Goal: Task Accomplishment & Management: Complete application form

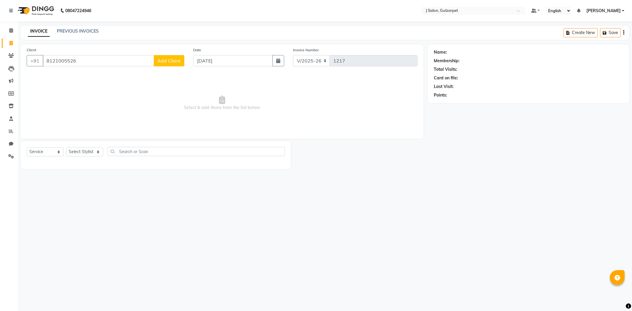
select select "8558"
select select "service"
click at [85, 61] on input "8121005526" at bounding box center [98, 60] width 111 height 11
type input "8"
type input "9535265578"
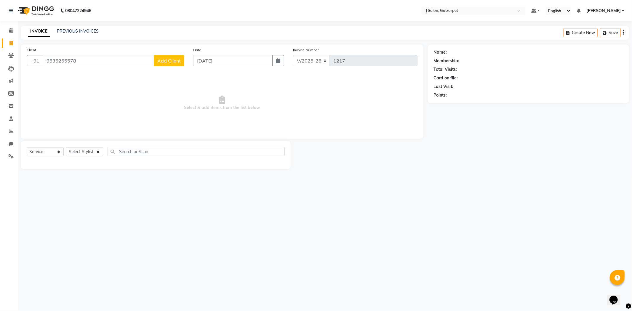
click at [177, 63] on span "Add Client" at bounding box center [168, 61] width 23 height 6
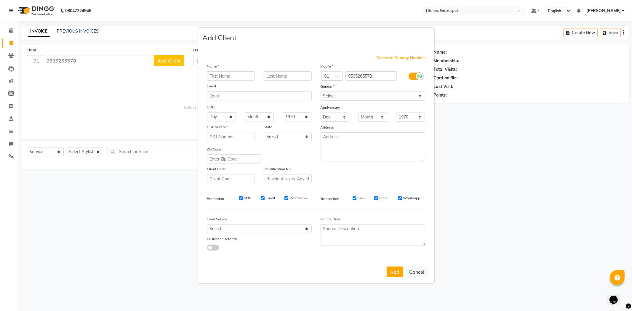
click at [227, 78] on input "text" at bounding box center [231, 75] width 48 height 9
type input "SRAVAN"
click at [368, 94] on select "Select [DEMOGRAPHIC_DATA] [DEMOGRAPHIC_DATA] Other Prefer Not To Say" at bounding box center [373, 96] width 105 height 9
select select "[DEMOGRAPHIC_DATA]"
click at [321, 92] on select "Select [DEMOGRAPHIC_DATA] [DEMOGRAPHIC_DATA] Other Prefer Not To Say" at bounding box center [373, 96] width 105 height 9
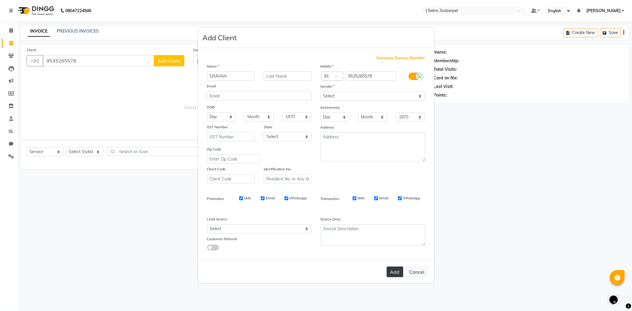
click at [389, 276] on button "Add" at bounding box center [395, 272] width 17 height 11
select select
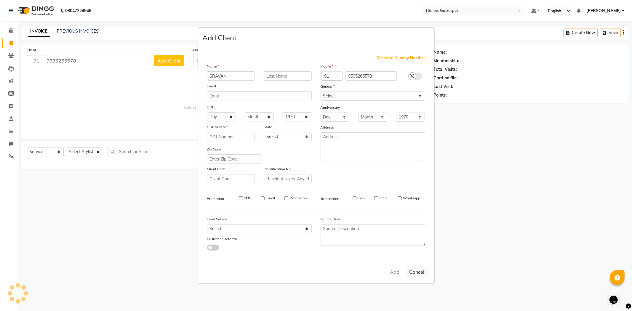
select select
checkbox input "false"
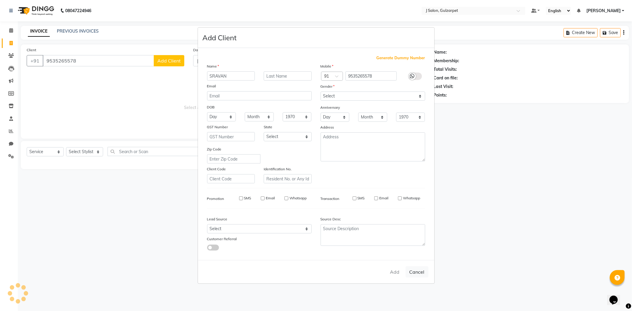
checkbox input "false"
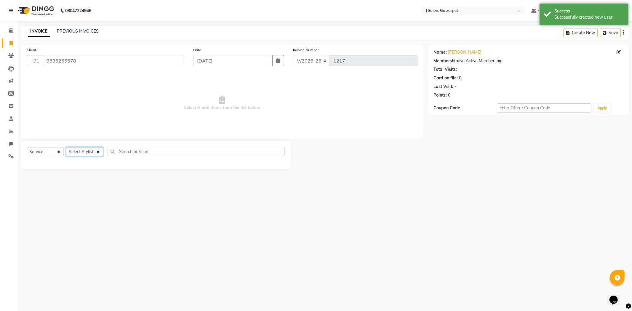
click at [86, 154] on select "Select Stylist Admin [PERSON_NAME] [PERSON_NAME] [PERSON_NAME] [PERSON_NAME] [P…" at bounding box center [84, 151] width 37 height 9
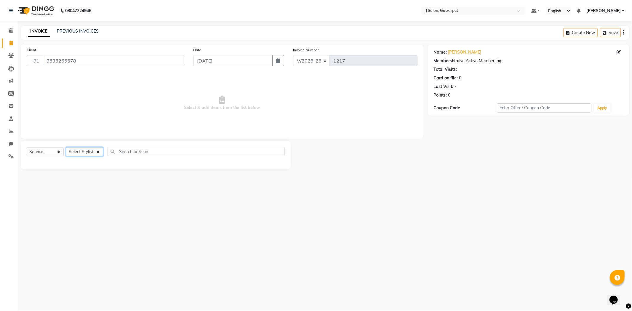
select select "84899"
click at [66, 148] on select "Select Stylist Admin [PERSON_NAME] [PERSON_NAME] [PERSON_NAME] [PERSON_NAME] [P…" at bounding box center [84, 151] width 37 height 9
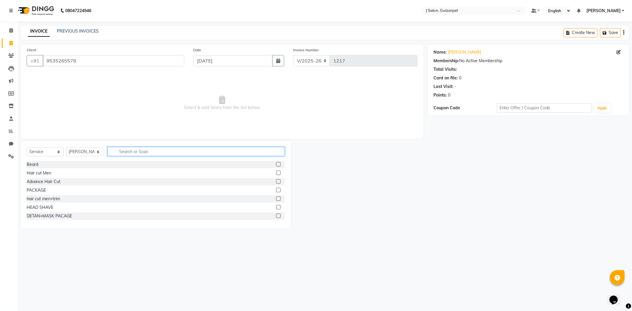
click at [143, 153] on input "text" at bounding box center [196, 151] width 177 height 9
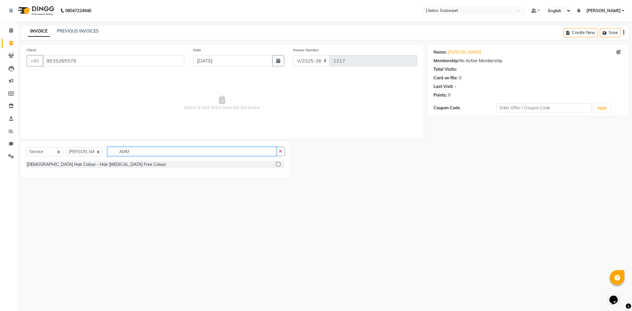
type input "AMM"
click at [278, 164] on label at bounding box center [278, 164] width 4 height 4
click at [278, 164] on input "checkbox" at bounding box center [278, 165] width 4 height 4
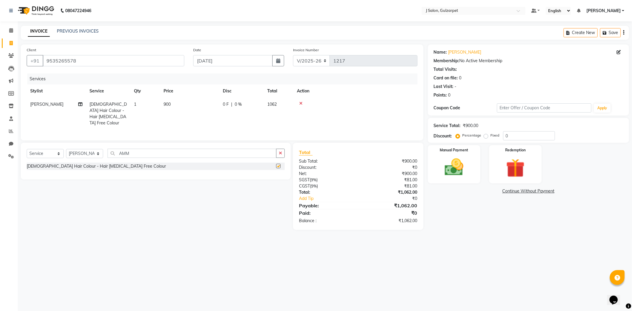
checkbox input "false"
click at [282, 152] on button "button" at bounding box center [280, 153] width 9 height 9
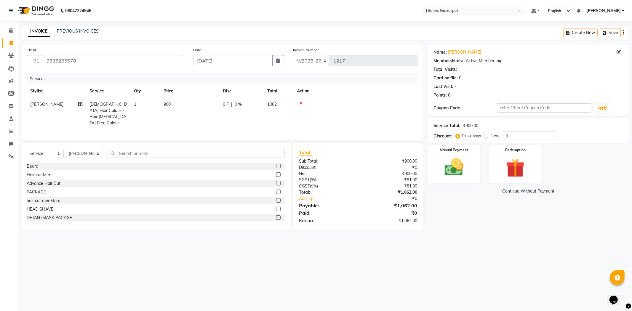
click at [276, 199] on label at bounding box center [278, 200] width 4 height 4
click at [276, 199] on input "checkbox" at bounding box center [278, 201] width 4 height 4
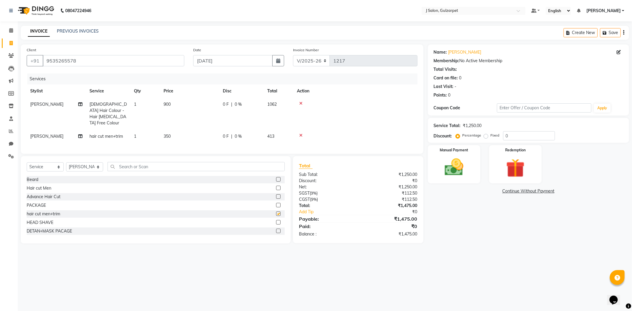
checkbox input "false"
click at [151, 166] on input "text" at bounding box center [196, 166] width 177 height 9
click at [77, 167] on select "Select Stylist Admin [PERSON_NAME] [PERSON_NAME] [PERSON_NAME] [PERSON_NAME] [P…" at bounding box center [84, 166] width 37 height 9
select select "84897"
click at [66, 162] on select "Select Stylist Admin [PERSON_NAME] [PERSON_NAME] [PERSON_NAME] [PERSON_NAME] [P…" at bounding box center [84, 166] width 37 height 9
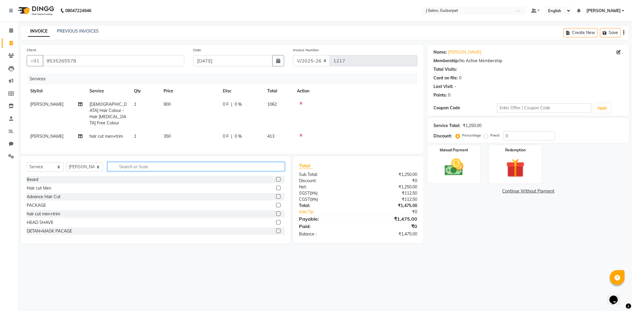
click at [140, 167] on input "text" at bounding box center [196, 166] width 177 height 9
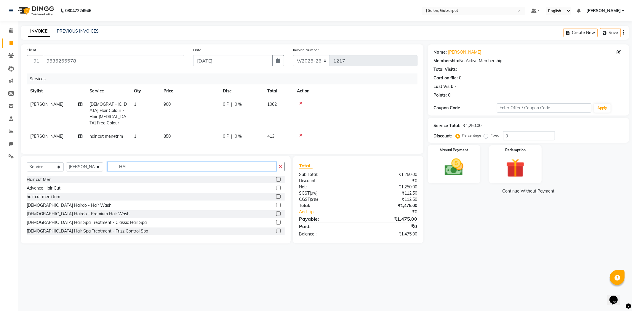
type input "HAI"
click at [276, 194] on label at bounding box center [278, 196] width 4 height 4
click at [276, 195] on input "checkbox" at bounding box center [278, 197] width 4 height 4
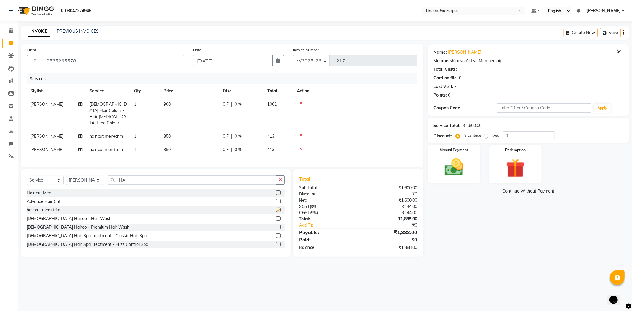
checkbox input "false"
click at [462, 160] on img at bounding box center [454, 167] width 32 height 23
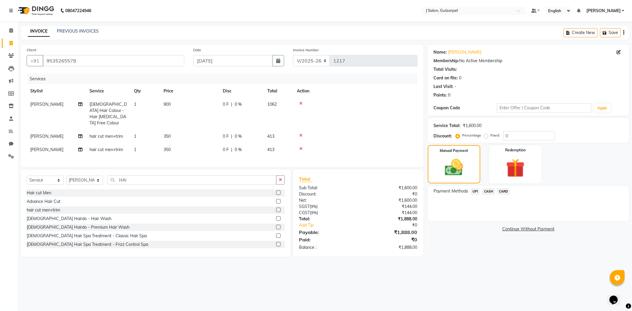
click at [476, 191] on span "UPI" at bounding box center [475, 191] width 9 height 7
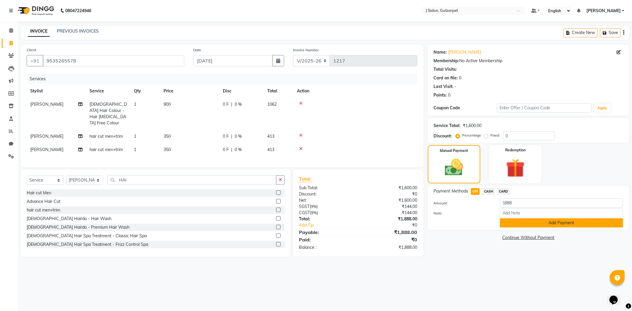
click at [536, 226] on button "Add Payment" at bounding box center [561, 222] width 123 height 9
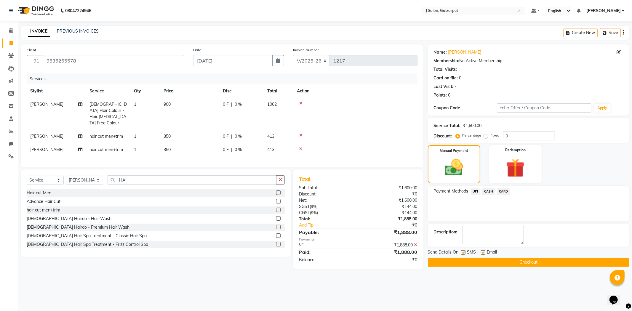
click at [503, 261] on button "Checkout" at bounding box center [528, 262] width 201 height 9
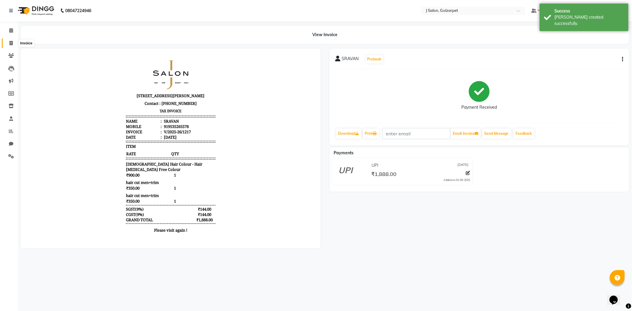
click at [6, 42] on span at bounding box center [11, 43] width 10 height 7
select select "8558"
select select "service"
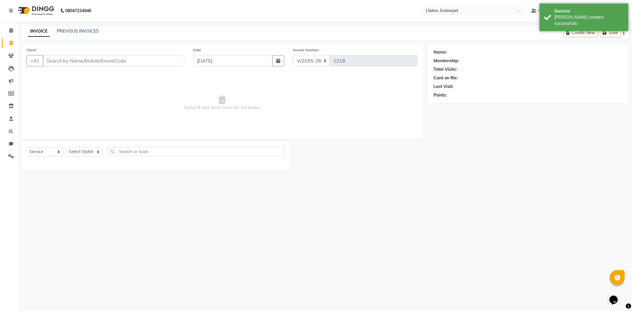
click at [57, 60] on input "Client" at bounding box center [114, 60] width 142 height 11
type input "9704710927"
select select "1: Object"
